Goal: Find specific page/section: Find specific page/section

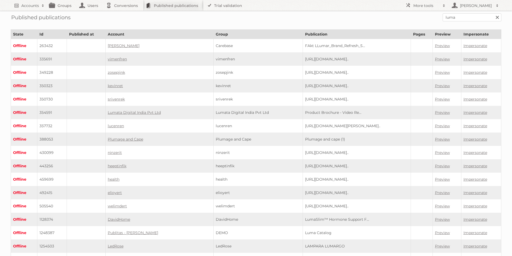
click at [35, 19] on form "luma Search" at bounding box center [256, 17] width 491 height 8
click at [38, 17] on form "luma Search" at bounding box center [256, 17] width 491 height 8
click at [497, 18] on link at bounding box center [497, 17] width 8 height 8
click at [480, 15] on input "text" at bounding box center [472, 17] width 59 height 8
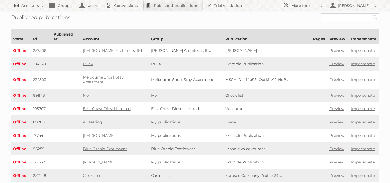
click at [33, 7] on h2 "Accounts" at bounding box center [30, 5] width 18 height 5
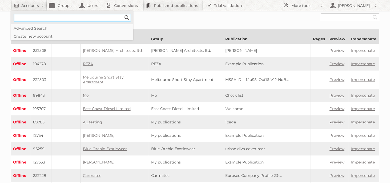
click at [26, 17] on input"] "text" at bounding box center [72, 18] width 117 height 8
type input"] "luma"
click at [123, 14] on input "Search" at bounding box center [127, 18] width 8 height 8
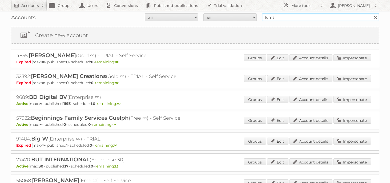
drag, startPoint x: 280, startPoint y: 19, endPoint x: 271, endPoint y: 19, distance: 9.6
click at [280, 19] on input "luma" at bounding box center [320, 17] width 117 height 8
click at [231, 18] on select "All Paid Trials Self service" at bounding box center [230, 17] width 53 height 8
click at [177, 17] on select "All Active Expired Pending" at bounding box center [171, 17] width 53 height 8
click at [145, 13] on select "All Active Expired Pending" at bounding box center [171, 17] width 53 height 8
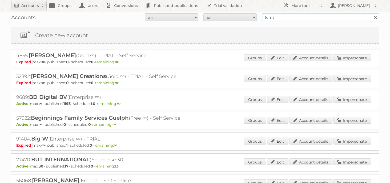
click at [279, 17] on input "luma" at bounding box center [320, 17] width 117 height 8
click at [278, 17] on input "luma" at bounding box center [320, 17] width 117 height 8
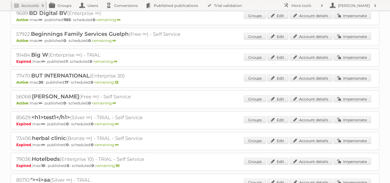
scroll to position [0, 0]
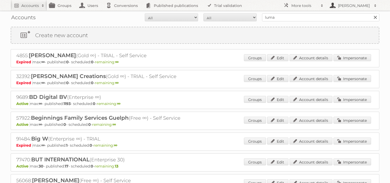
click at [352, 7] on h2 "[PERSON_NAME]" at bounding box center [354, 5] width 35 height 5
click at [350, 7] on h2 "[PERSON_NAME]" at bounding box center [354, 5] width 35 height 5
click at [307, 6] on h2 "More tools" at bounding box center [305, 5] width 27 height 5
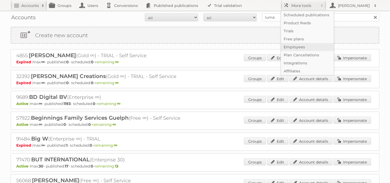
click at [296, 47] on link "Employees" at bounding box center [307, 47] width 53 height 8
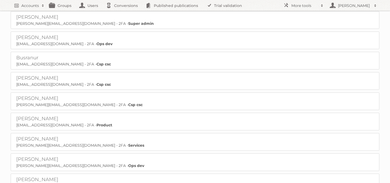
scroll to position [240, 0]
click at [309, 5] on h2 "More tools" at bounding box center [305, 5] width 27 height 5
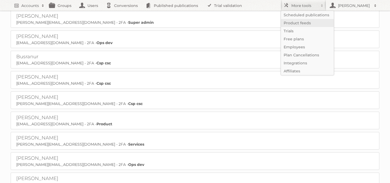
click at [303, 21] on link "Product feeds" at bounding box center [307, 23] width 53 height 8
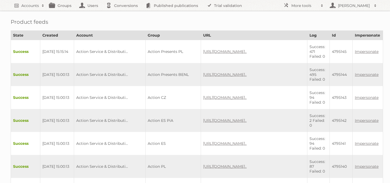
click at [202, 23] on h1 "Product feeds" at bounding box center [195, 22] width 369 height 6
drag, startPoint x: 190, startPoint y: 18, endPoint x: 181, endPoint y: 19, distance: 8.9
click at [19, 5] on link "Accounts" at bounding box center [29, 5] width 36 height 11
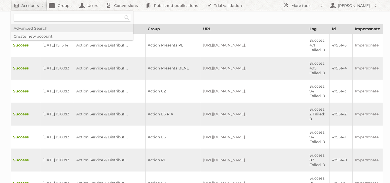
click at [27, 29] on link "Advanced Search" at bounding box center [72, 28] width 122 height 8
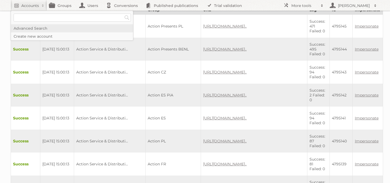
scroll to position [31, 0]
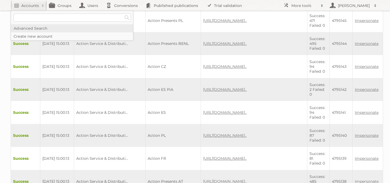
click at [34, 27] on link "Advanced Search" at bounding box center [72, 28] width 122 height 8
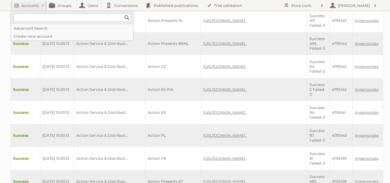
click at [41, 18] on input"] "text" at bounding box center [72, 18] width 117 height 8
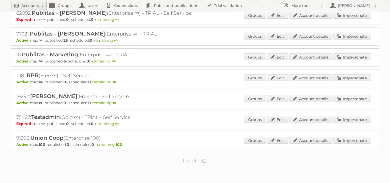
scroll to position [650, 0]
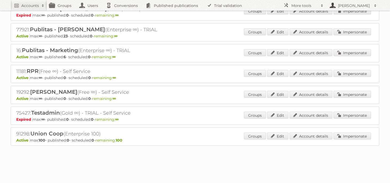
click at [353, 5] on h2 "[PERSON_NAME]" at bounding box center [354, 5] width 35 height 5
